Goal: Information Seeking & Learning: Learn about a topic

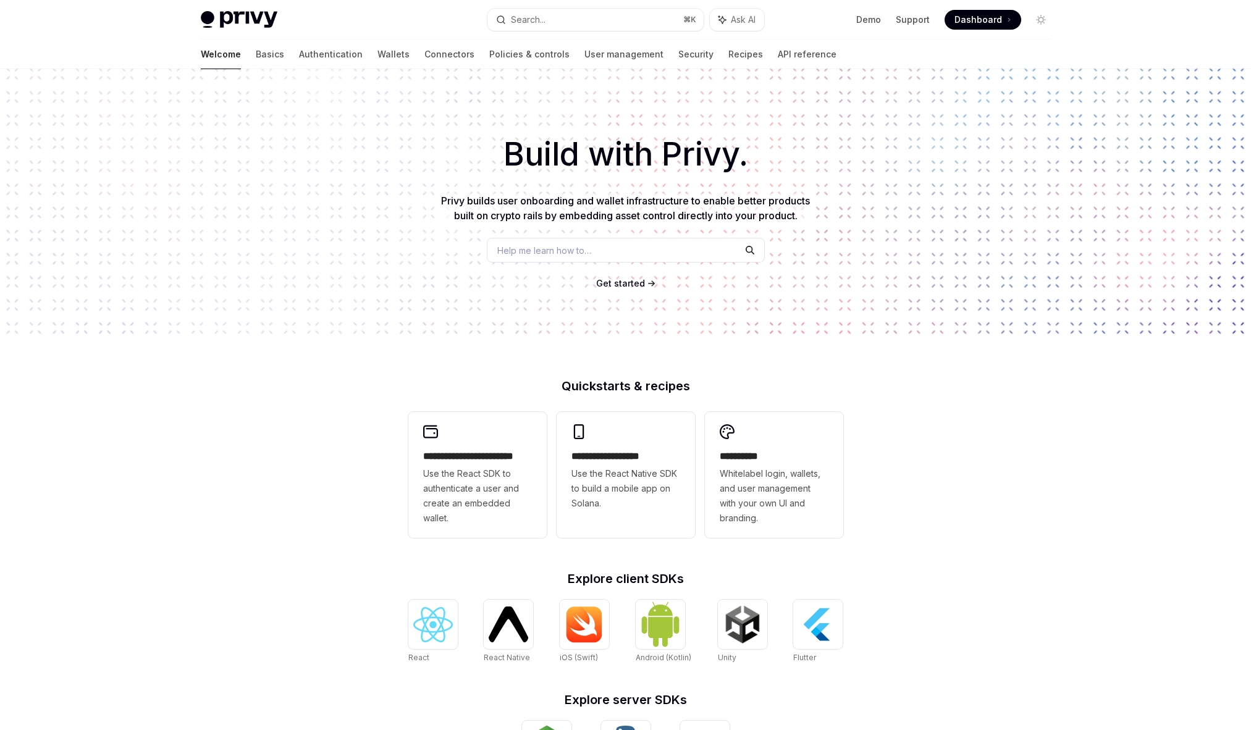
scroll to position [21, 0]
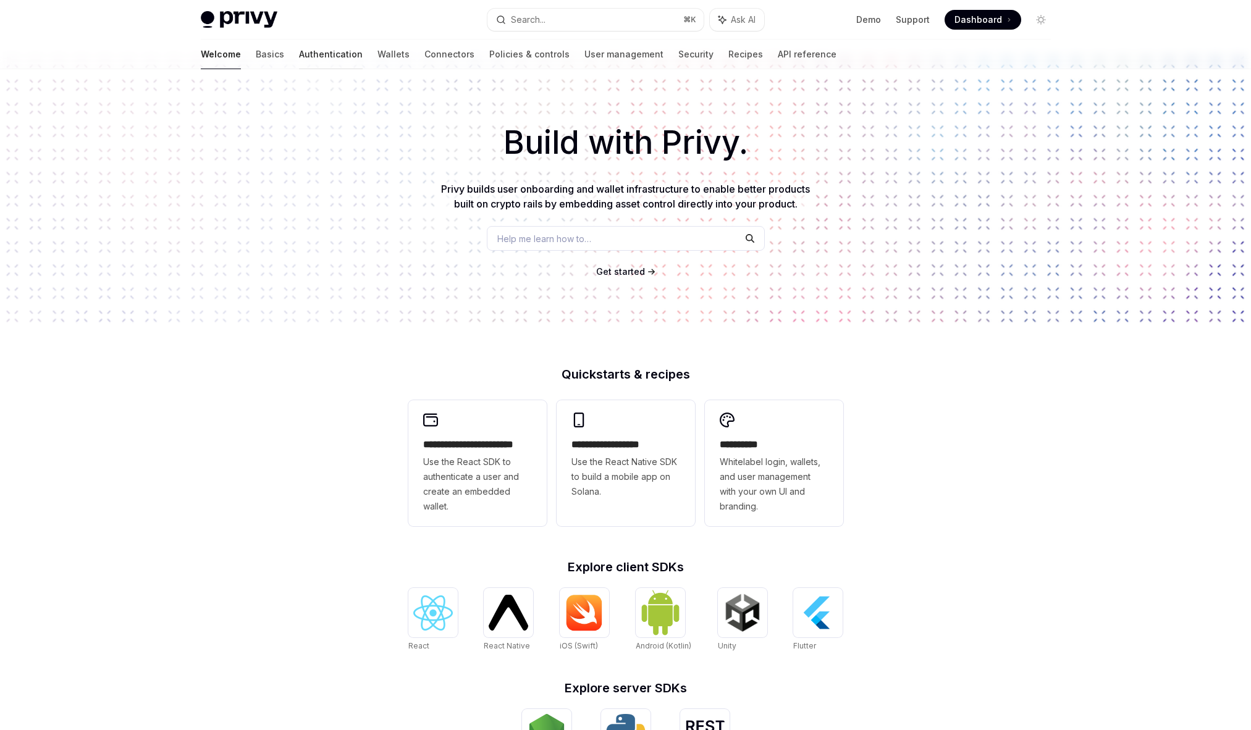
click at [299, 56] on link "Authentication" at bounding box center [331, 55] width 64 height 30
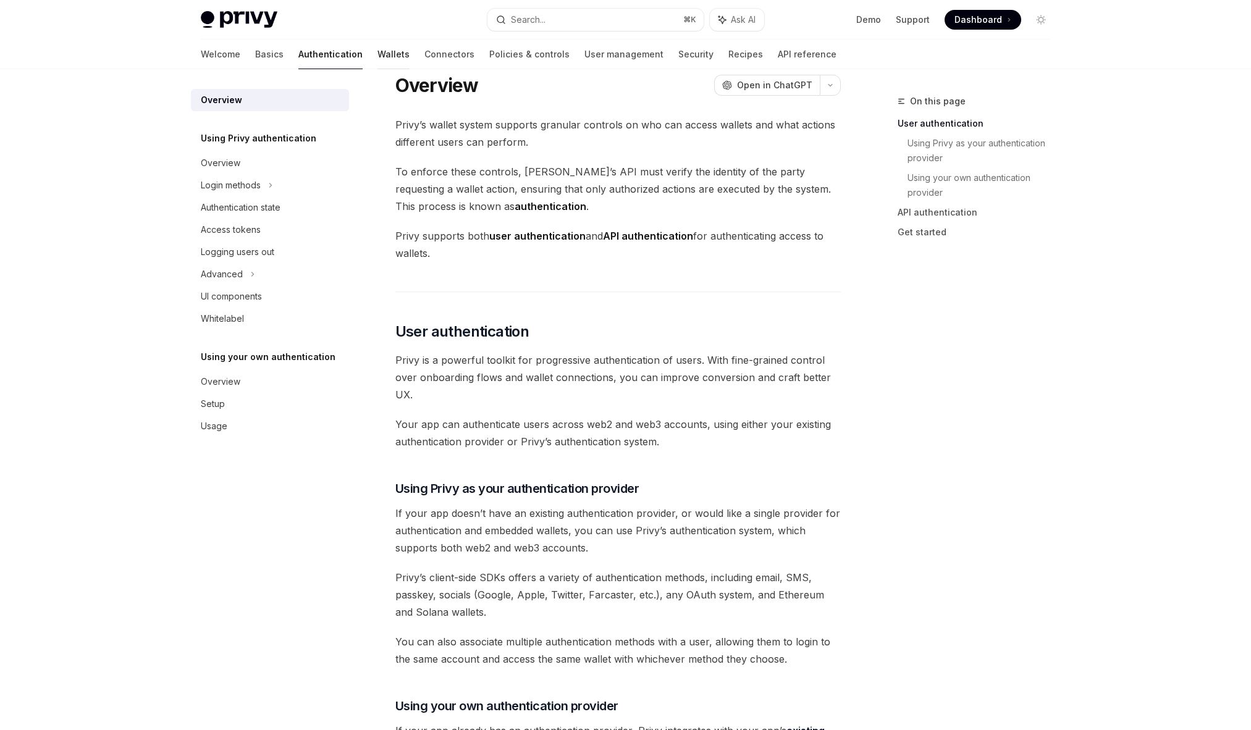
click at [377, 51] on link "Wallets" at bounding box center [393, 55] width 32 height 30
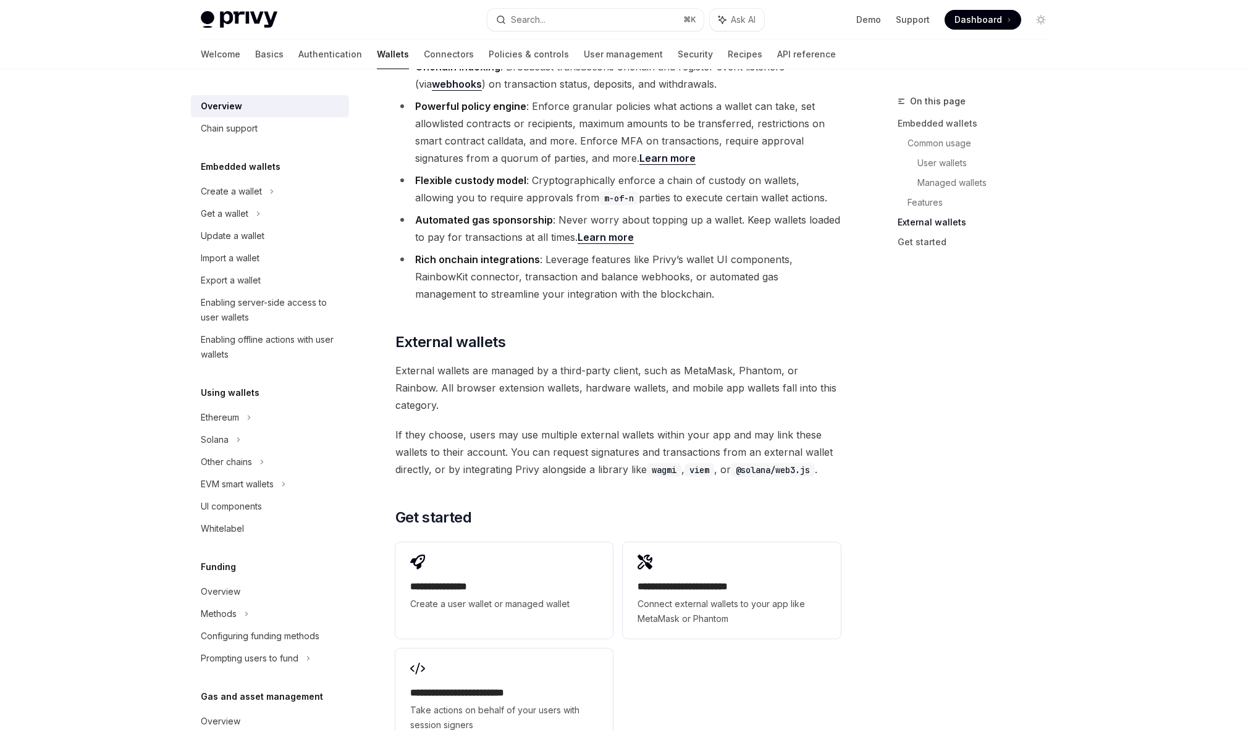
scroll to position [1615, 0]
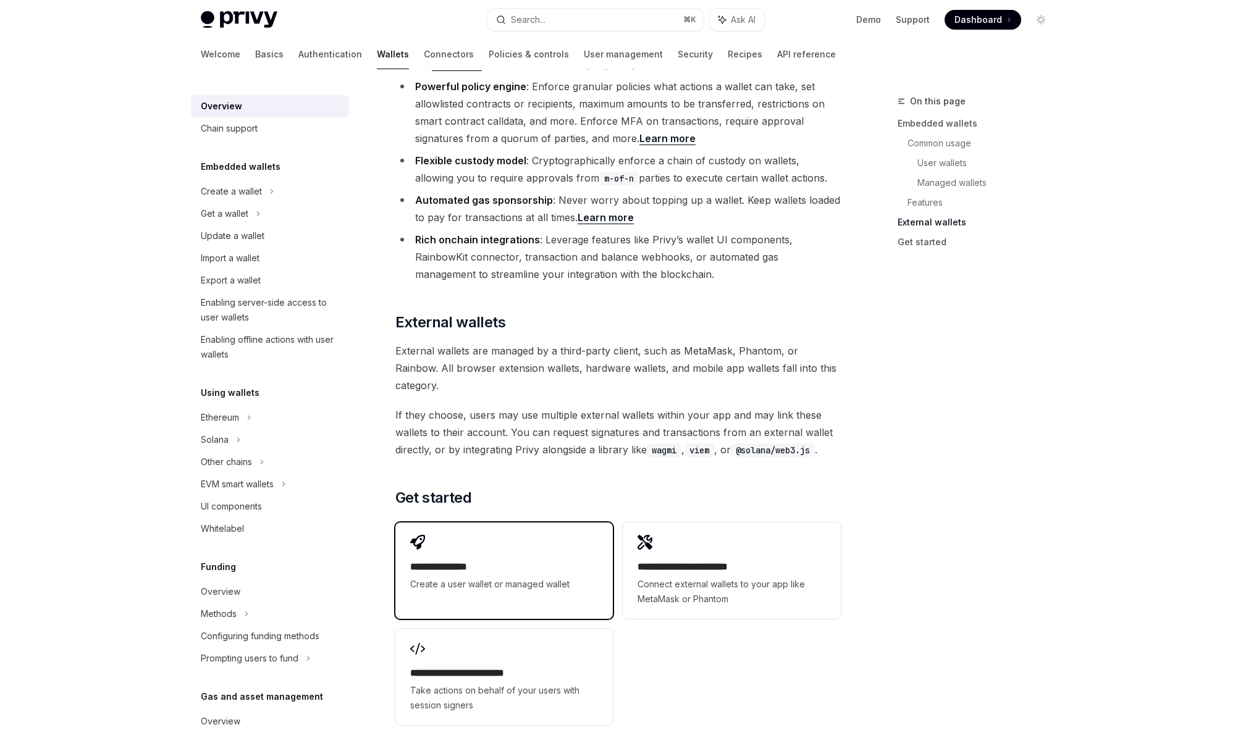
click at [500, 560] on h2 "**********" at bounding box center [504, 567] width 188 height 15
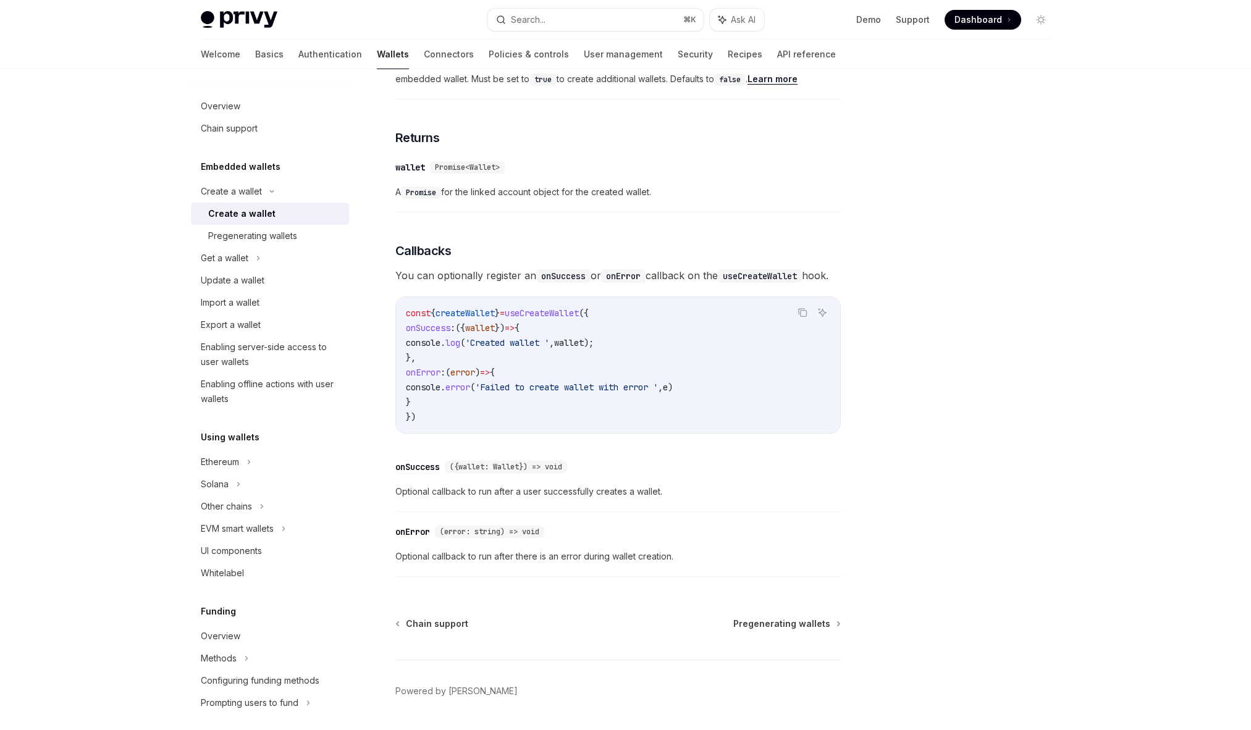
scroll to position [693, 0]
click at [288, 239] on div "Pregenerating wallets" at bounding box center [252, 236] width 89 height 15
type textarea "*"
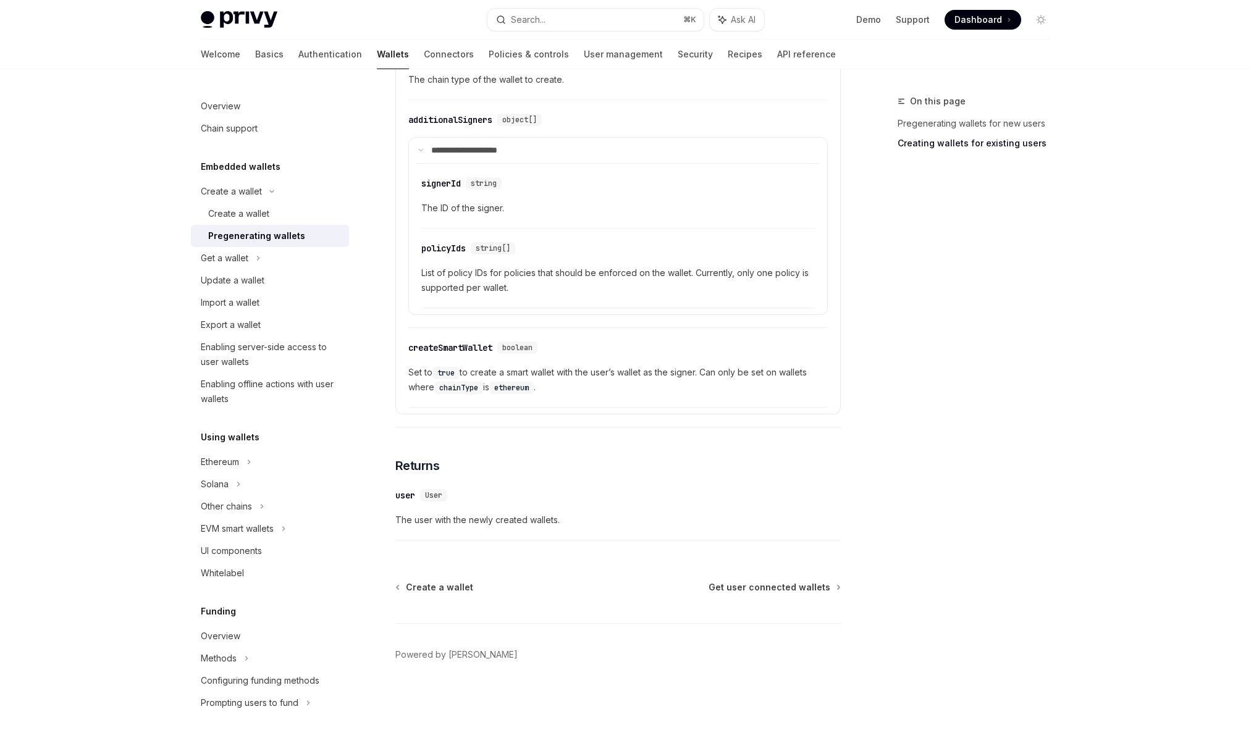
scroll to position [2120, 0]
click at [558, 19] on button "Search... ⌘ K" at bounding box center [595, 20] width 216 height 22
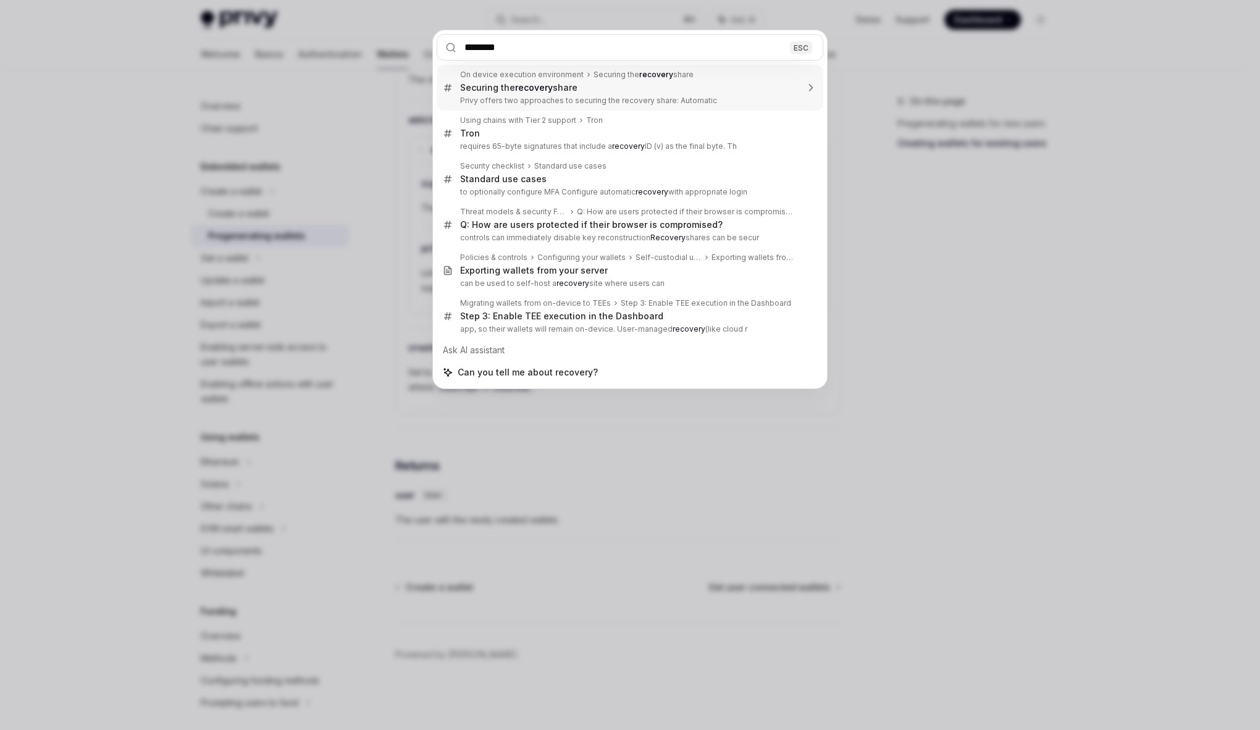
type input "********"
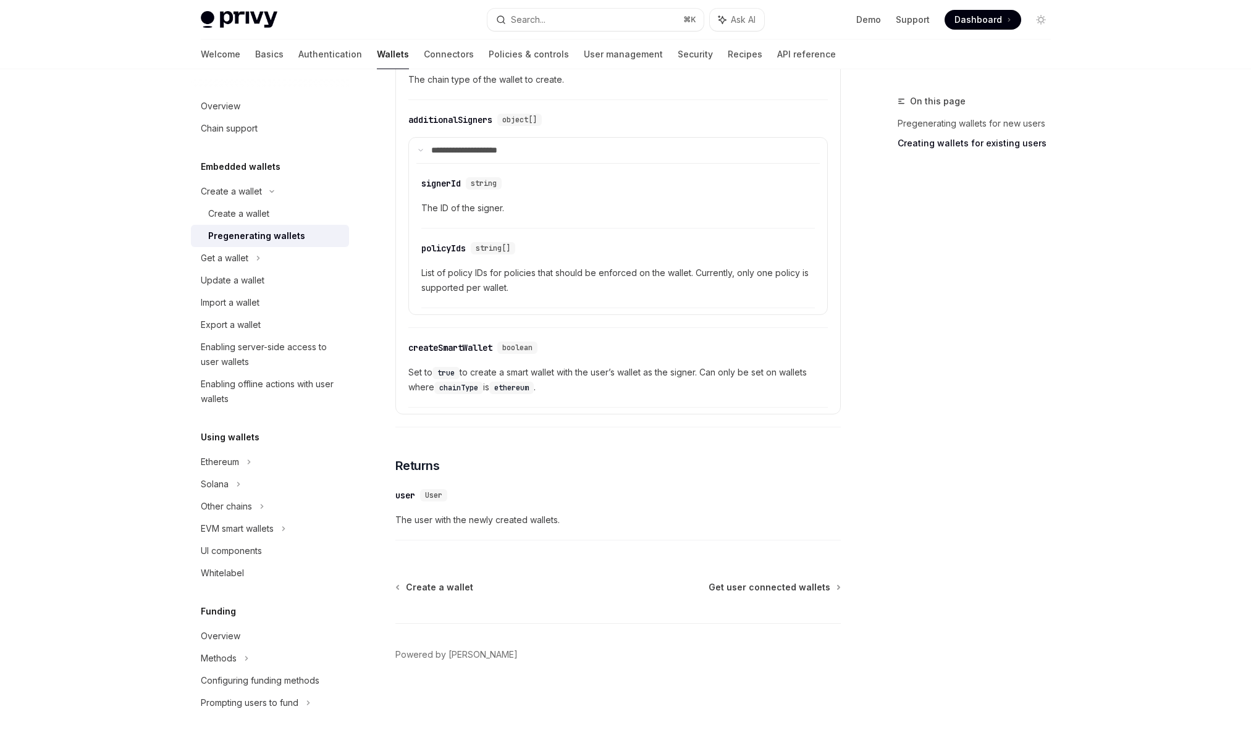
type textarea "*"
